Goal: Check status

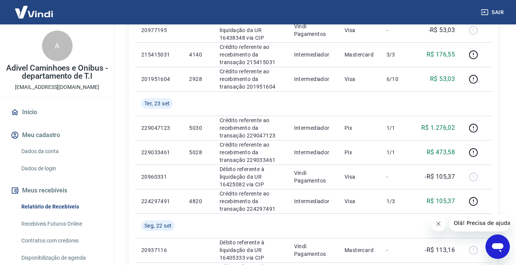
scroll to position [191, 0]
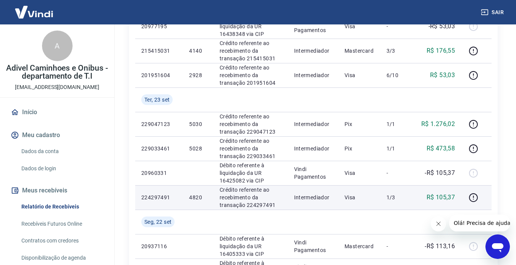
click at [193, 196] on p "4820" at bounding box center [198, 198] width 18 height 8
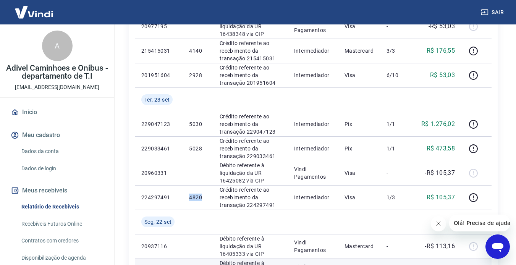
copy p "4820"
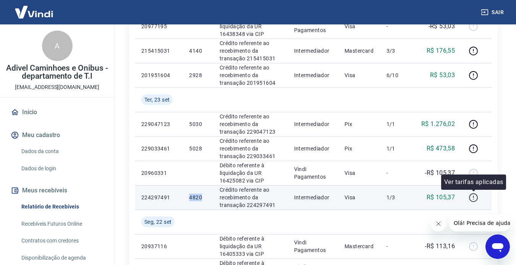
click at [469, 195] on button "button" at bounding box center [473, 197] width 12 height 12
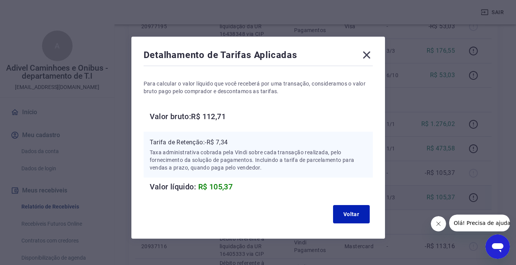
click at [364, 52] on icon at bounding box center [366, 55] width 7 height 7
